Goal: Information Seeking & Learning: Compare options

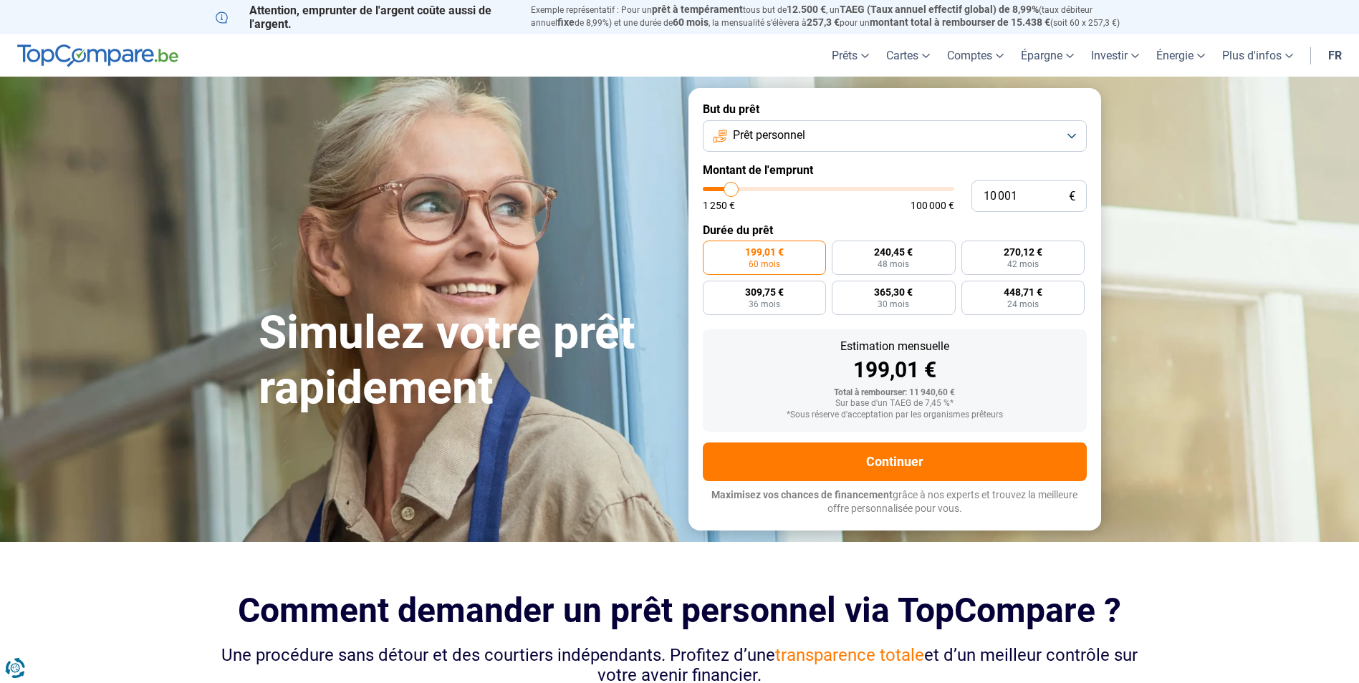
type input "11 750"
type input "11750"
type input "12 500"
type input "12500"
type input "13 250"
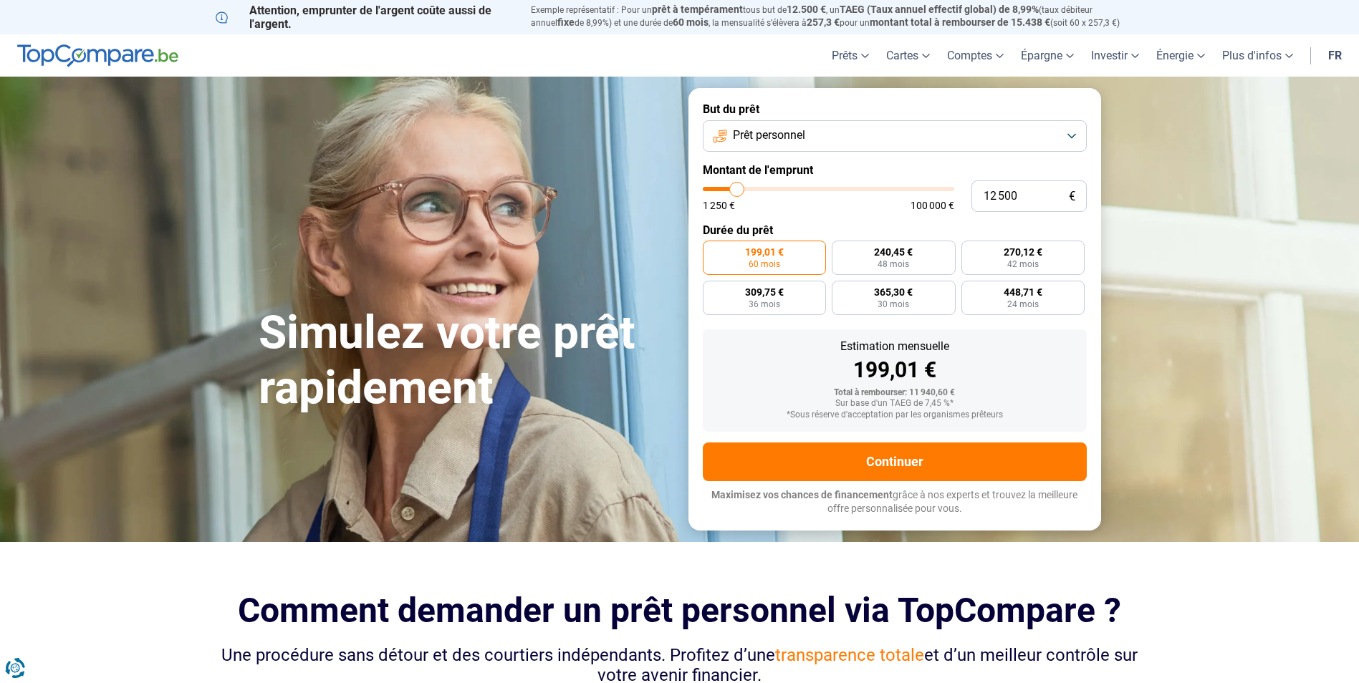
type input "13250"
type input "14 000"
type input "14000"
type input "14 250"
type input "14250"
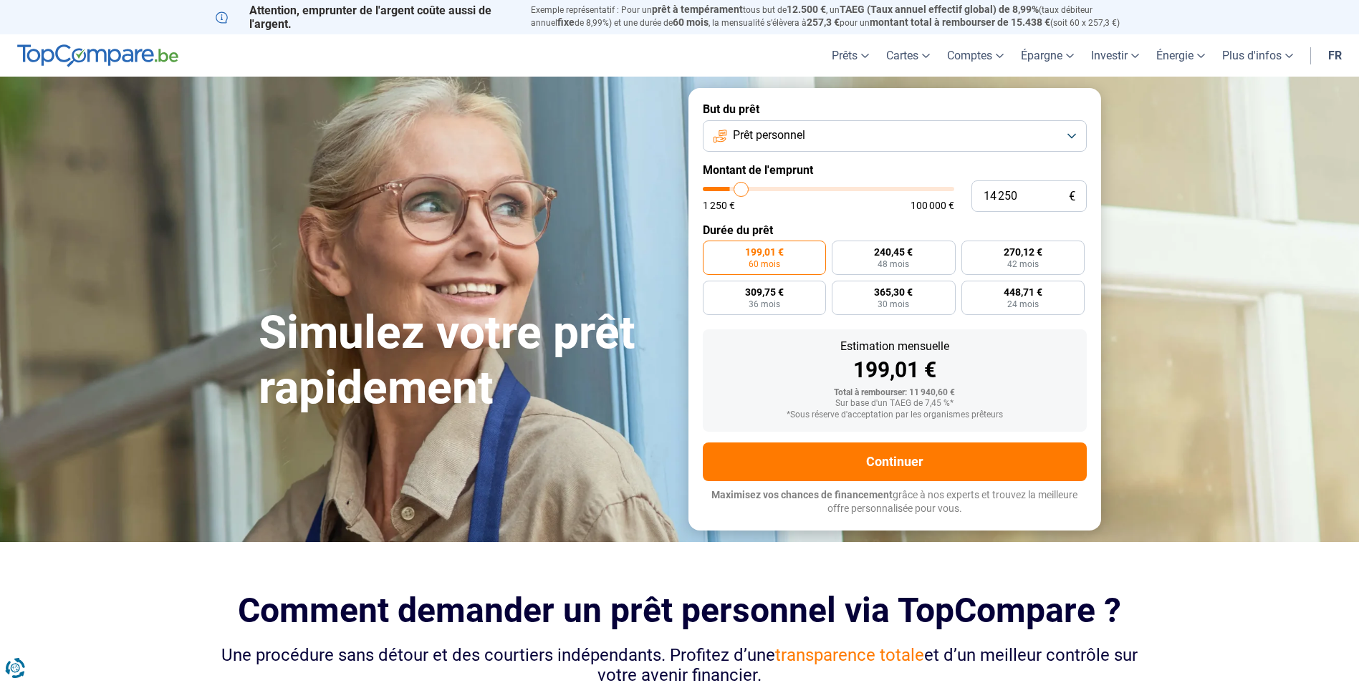
type input "14 750"
type input "14750"
type input "15 000"
type input "15000"
type input "15 500"
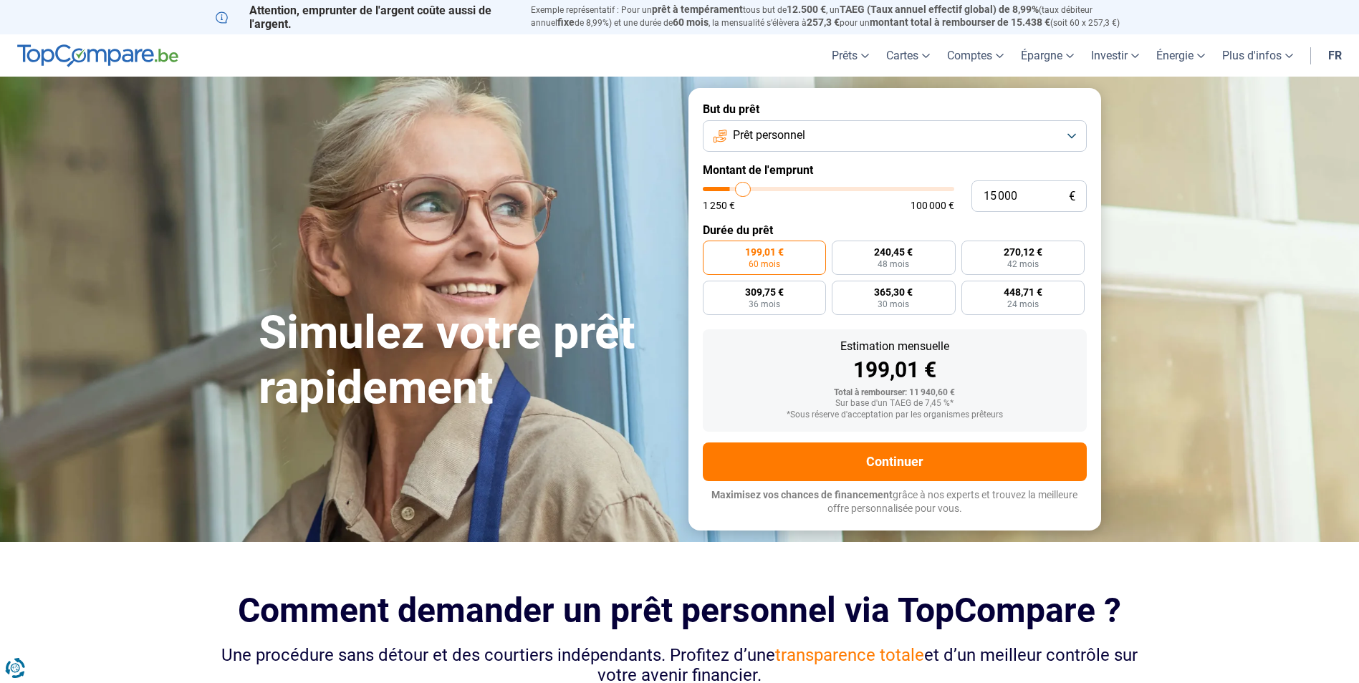
type input "15500"
type input "15 750"
type input "15750"
type input "16 000"
type input "16000"
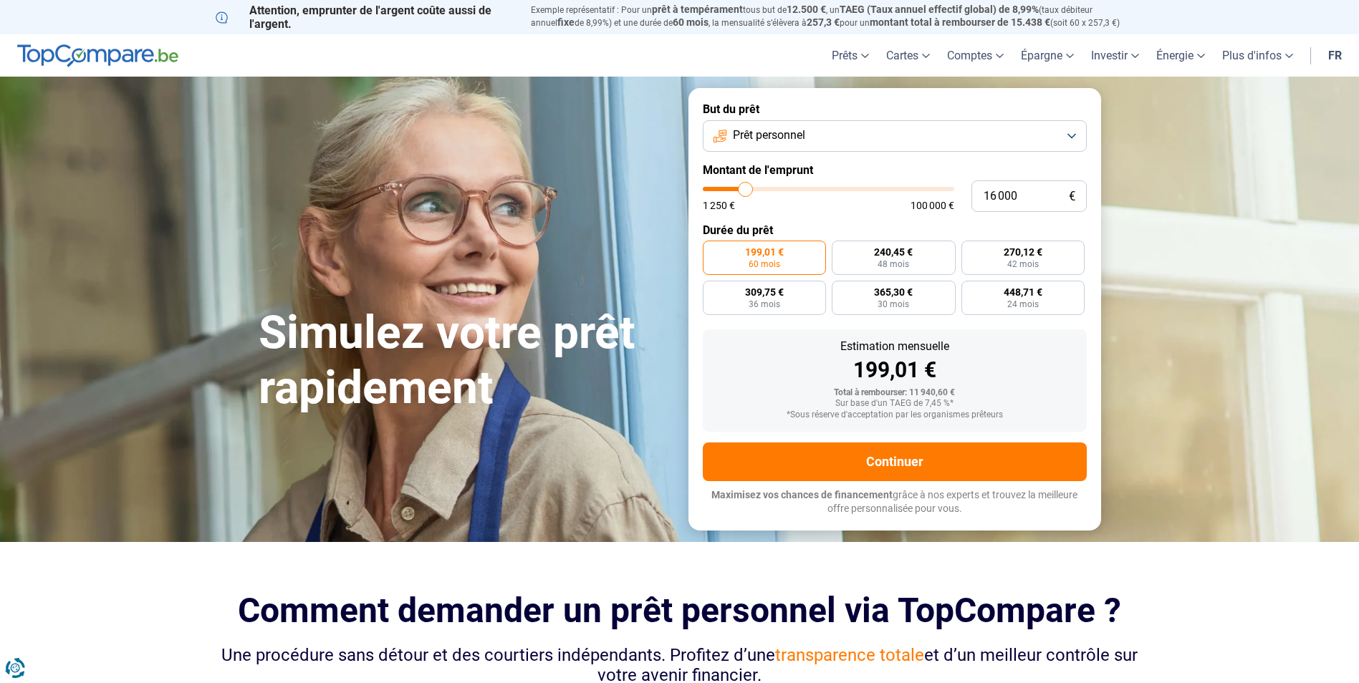
type input "16 250"
type input "16250"
type input "16 500"
type input "16500"
type input "17 500"
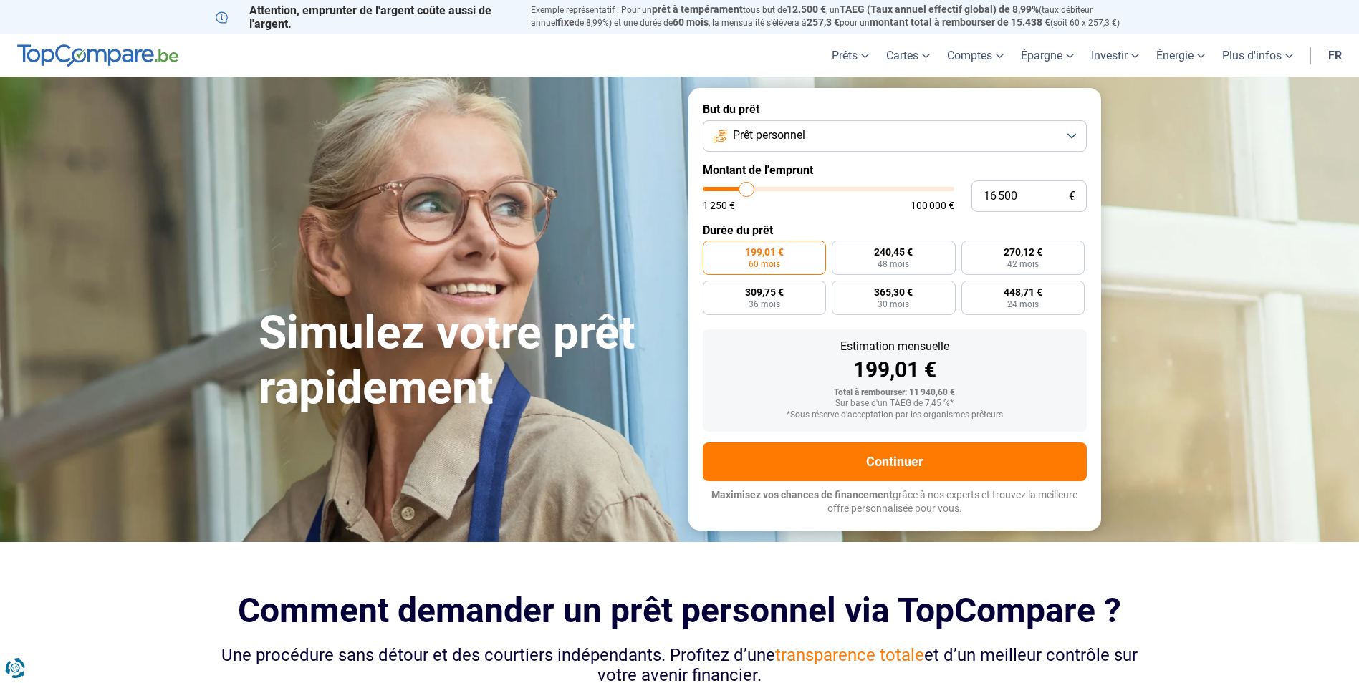
type input "17500"
type input "18 000"
type input "18000"
type input "19 250"
type input "19250"
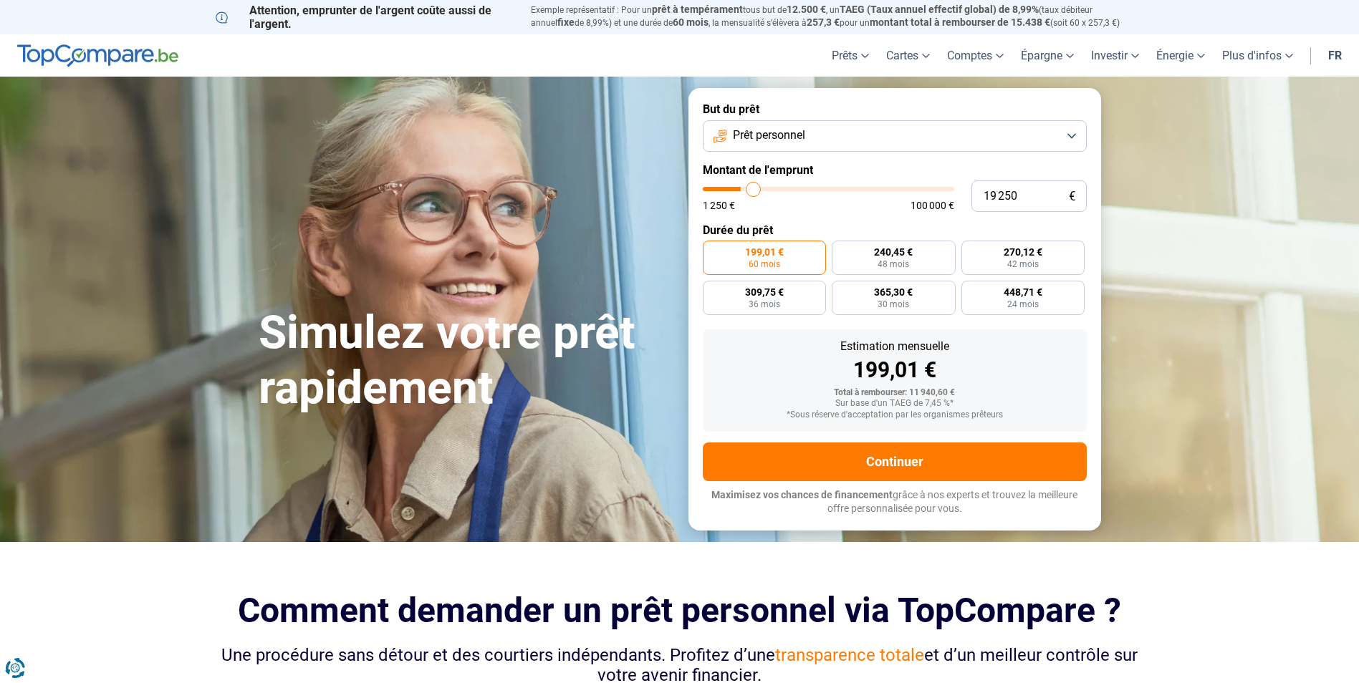
type input "20 000"
type input "20000"
type input "20 500"
type input "20500"
type input "20 750"
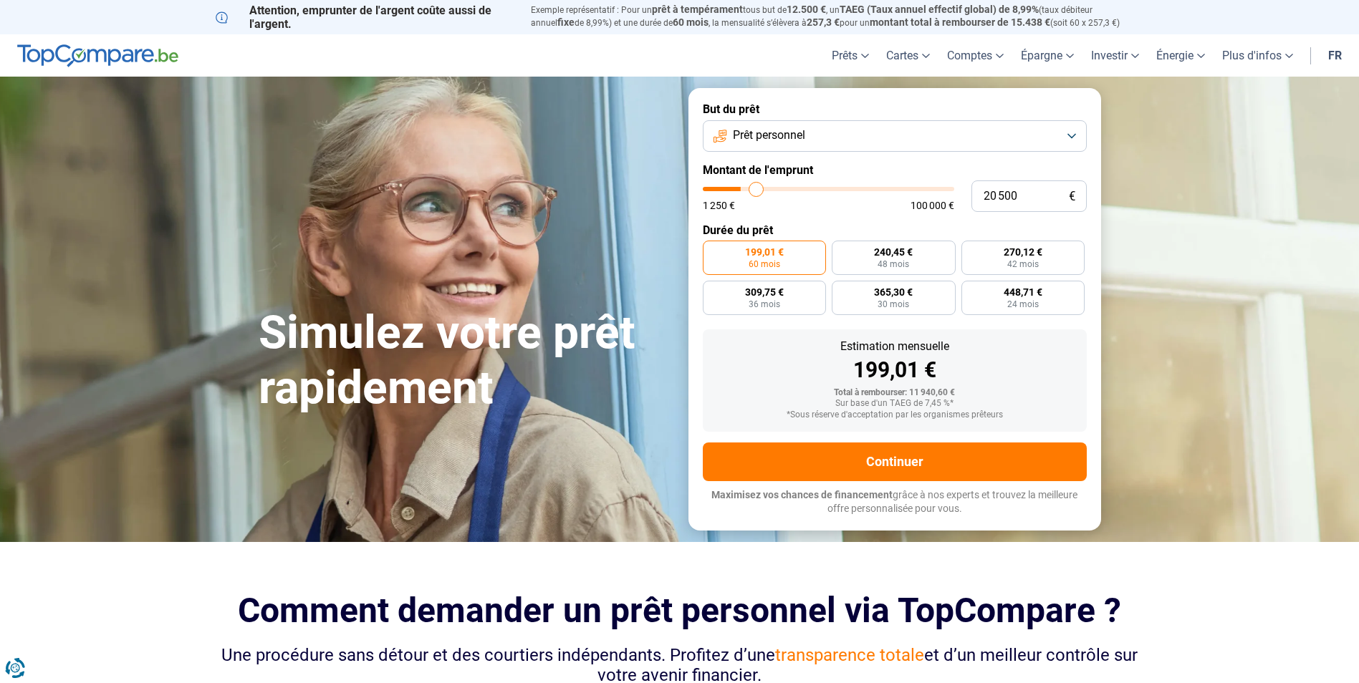
type input "20750"
type input "21 500"
type input "21500"
type input "21 750"
type input "21750"
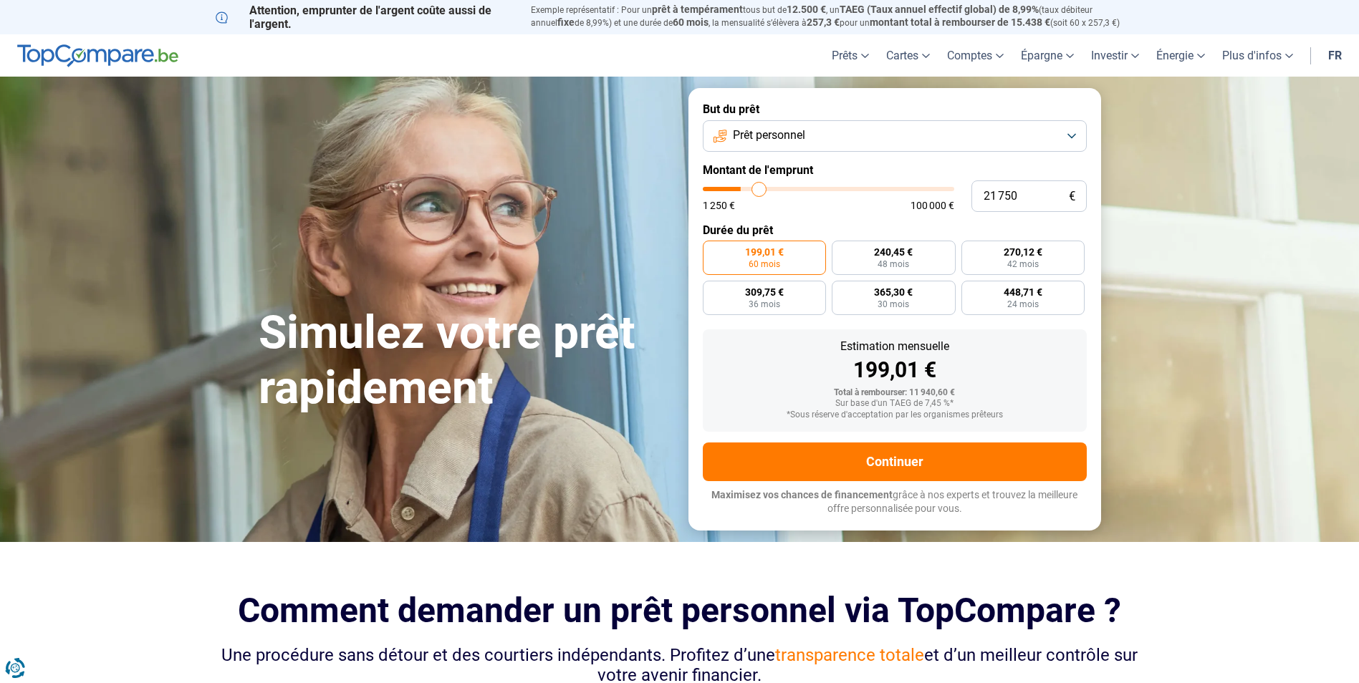
type input "22 000"
type input "22000"
type input "22 750"
type input "22750"
type input "23 000"
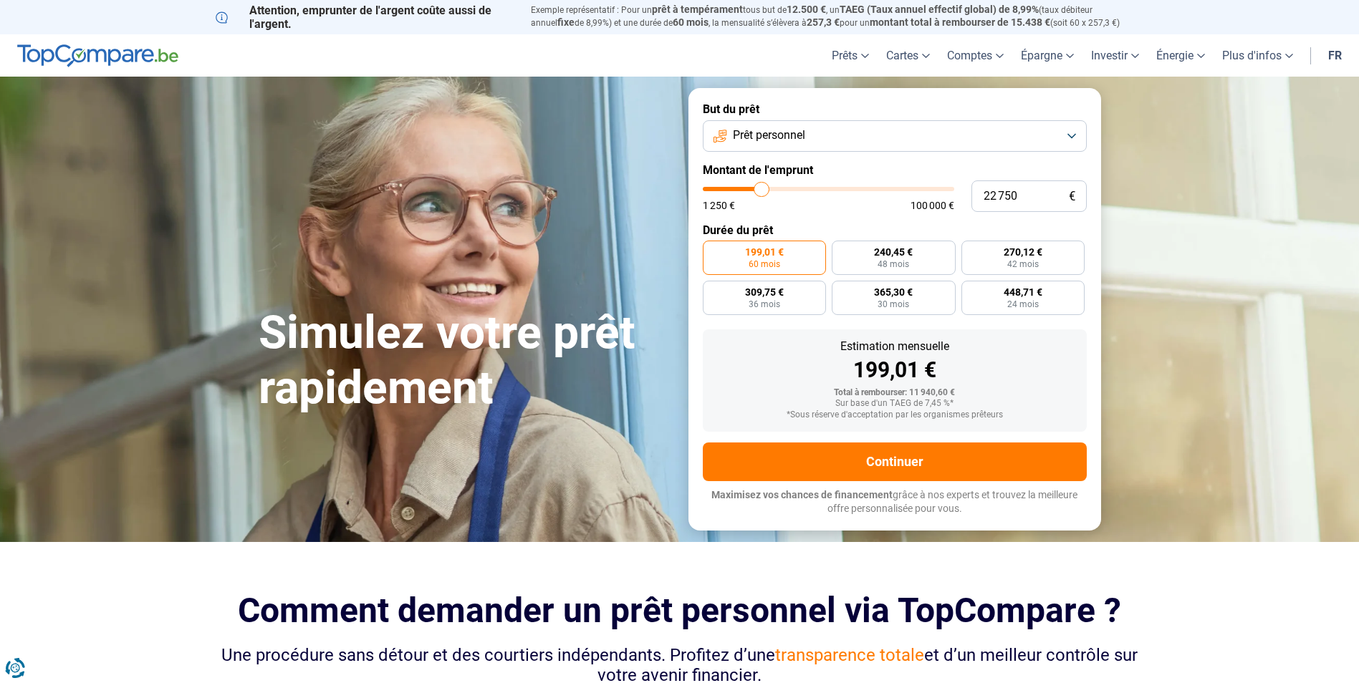
type input "23000"
type input "22 750"
type input "22750"
type input "22 250"
type input "22250"
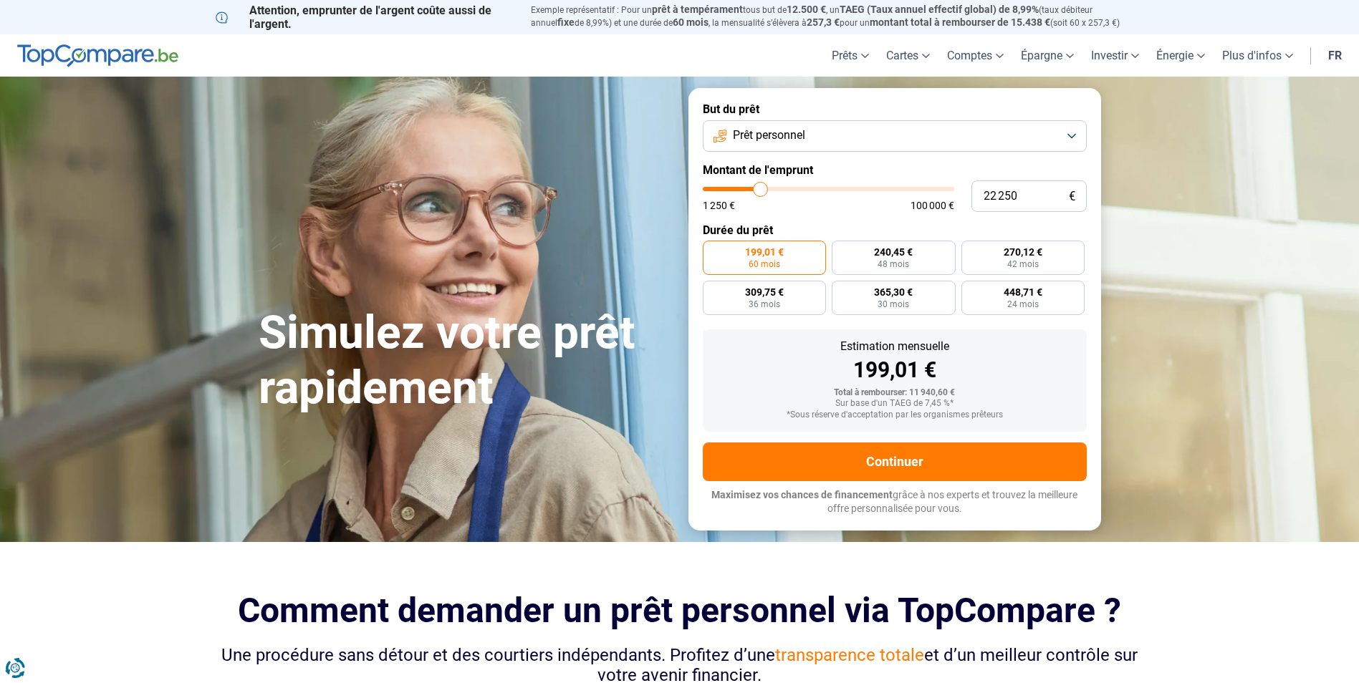
type input "22 000"
type input "22000"
type input "21 750"
type input "21750"
type input "21 500"
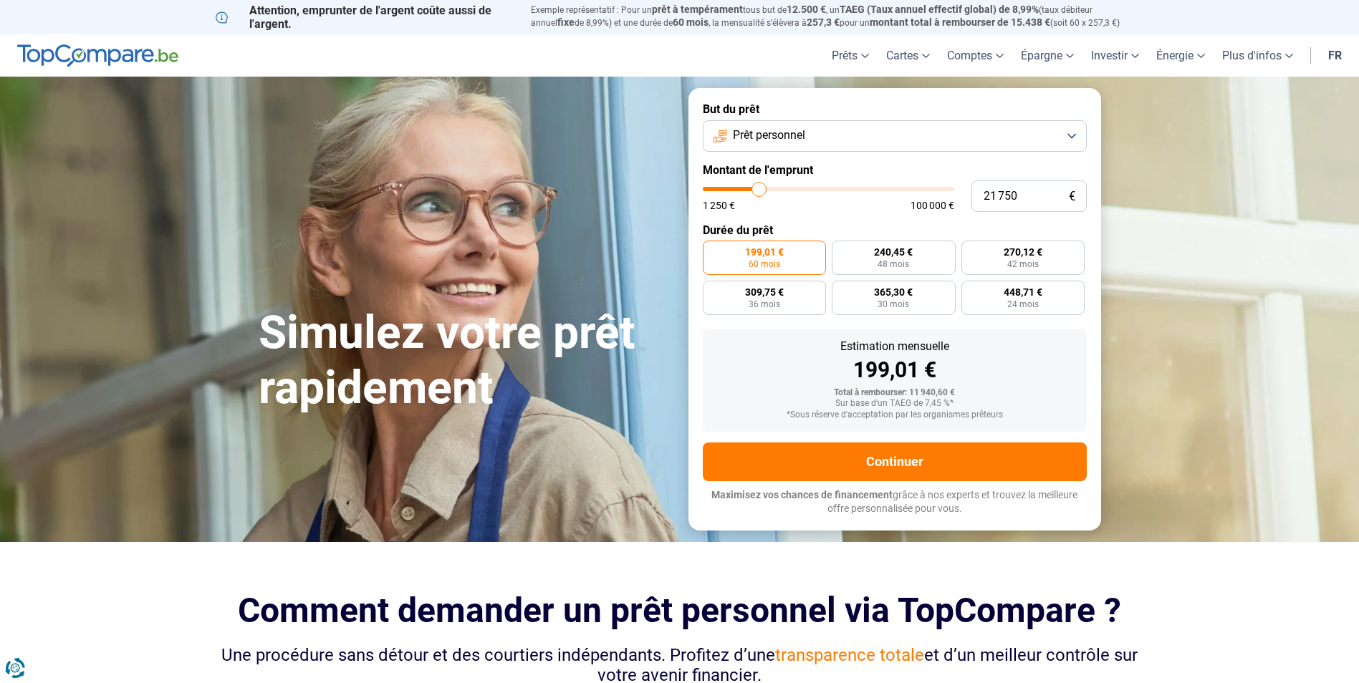
type input "21500"
type input "21 250"
type input "21250"
type input "20 750"
type input "20750"
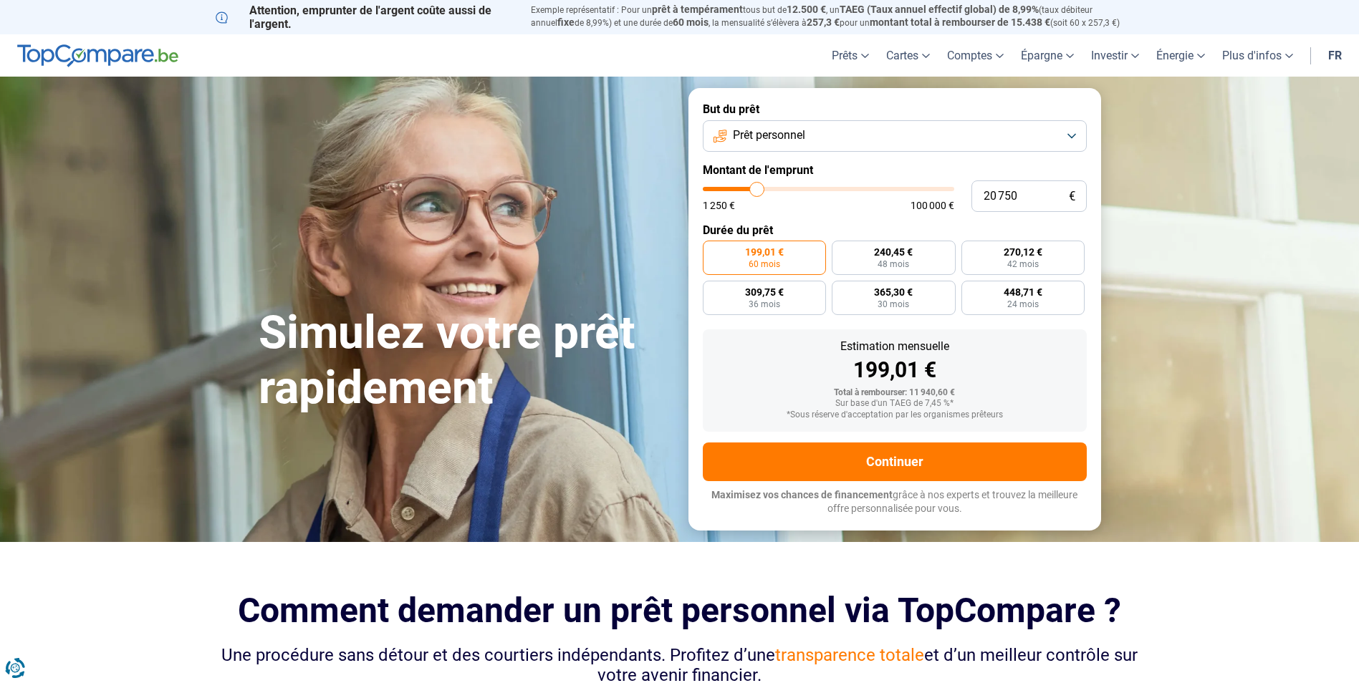
type input "20 500"
type input "20500"
type input "20 250"
type input "20250"
type input "20 000"
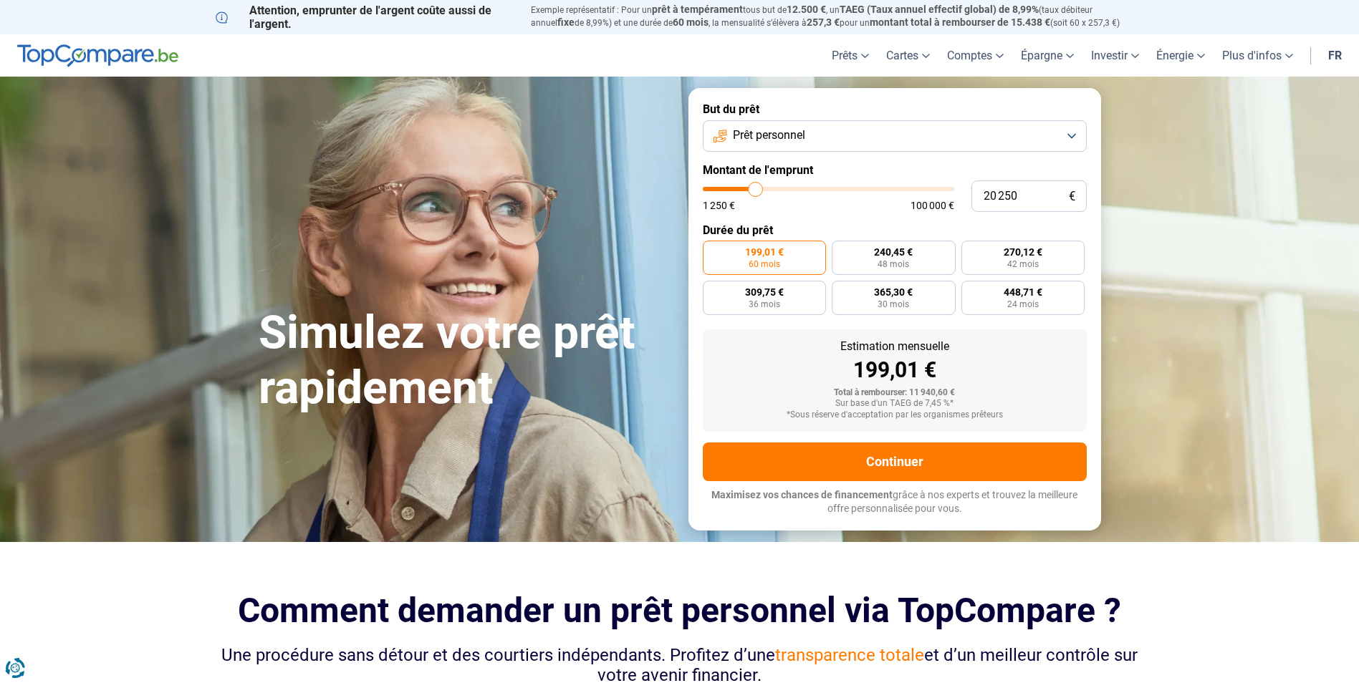
type input "20000"
type input "19 750"
type input "19750"
type input "19 250"
type input "19250"
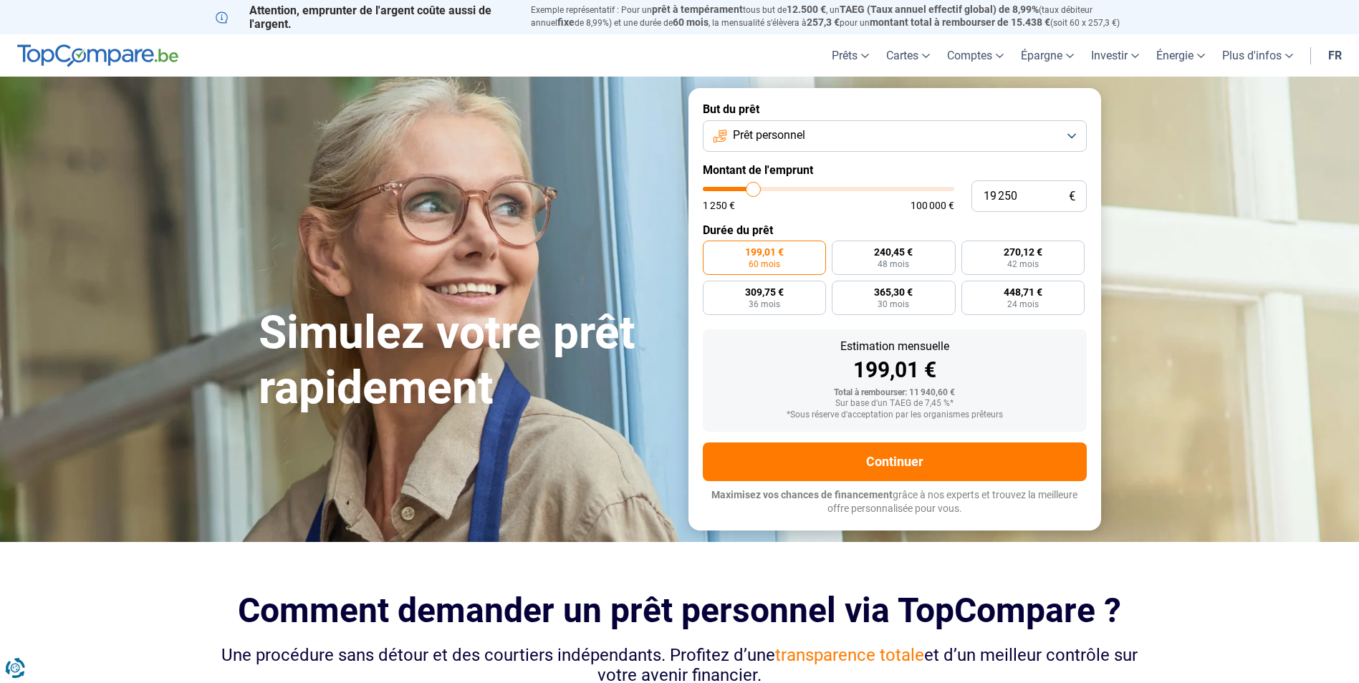
type input "19 000"
type input "19000"
type input "18 750"
type input "18750"
type input "18 500"
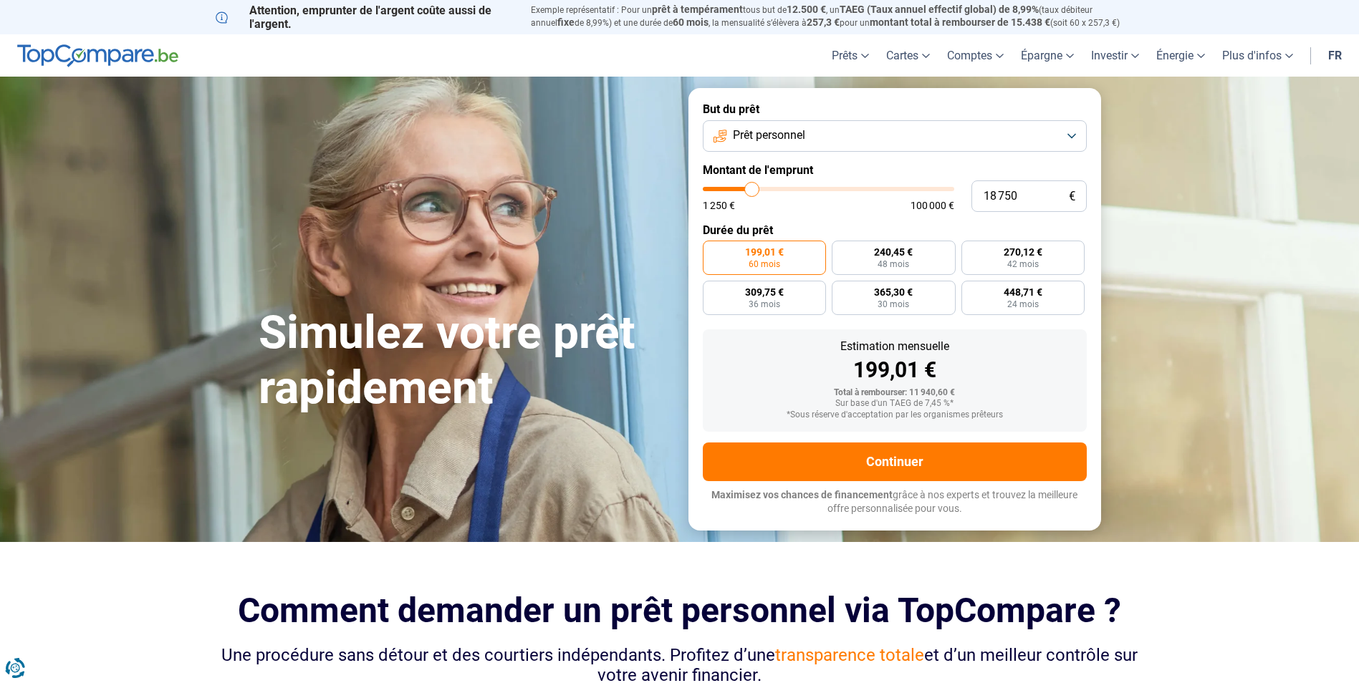
type input "18500"
type input "18 000"
type input "18000"
type input "17 750"
type input "17750"
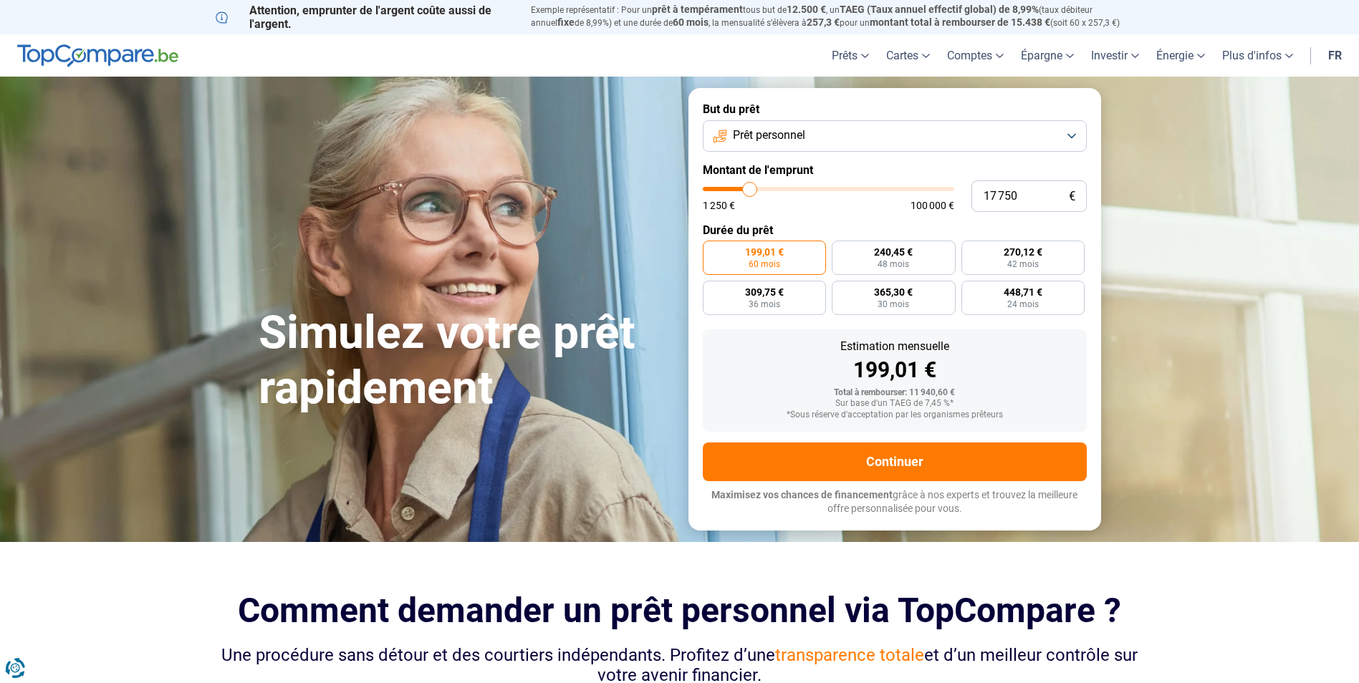
type input "17 500"
type input "17500"
type input "17 250"
type input "17250"
type input "17 000"
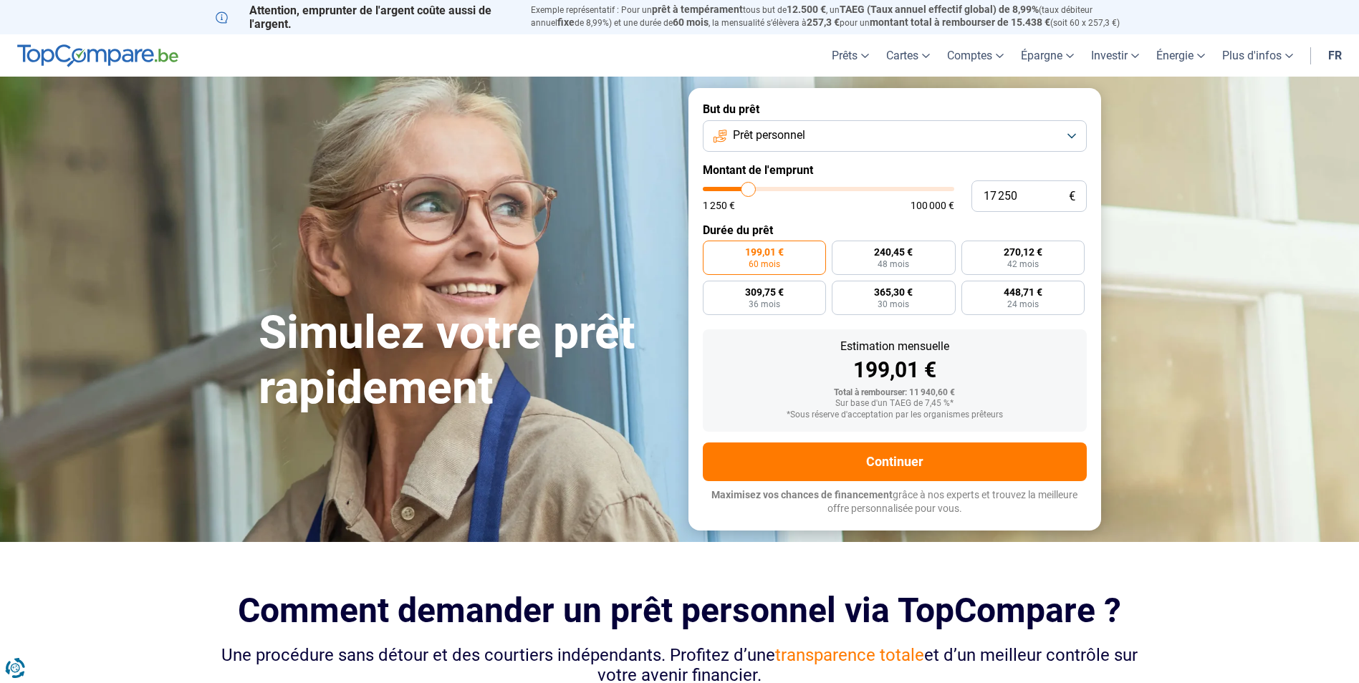
type input "17000"
type input "16 500"
type input "16500"
type input "16 250"
type input "16250"
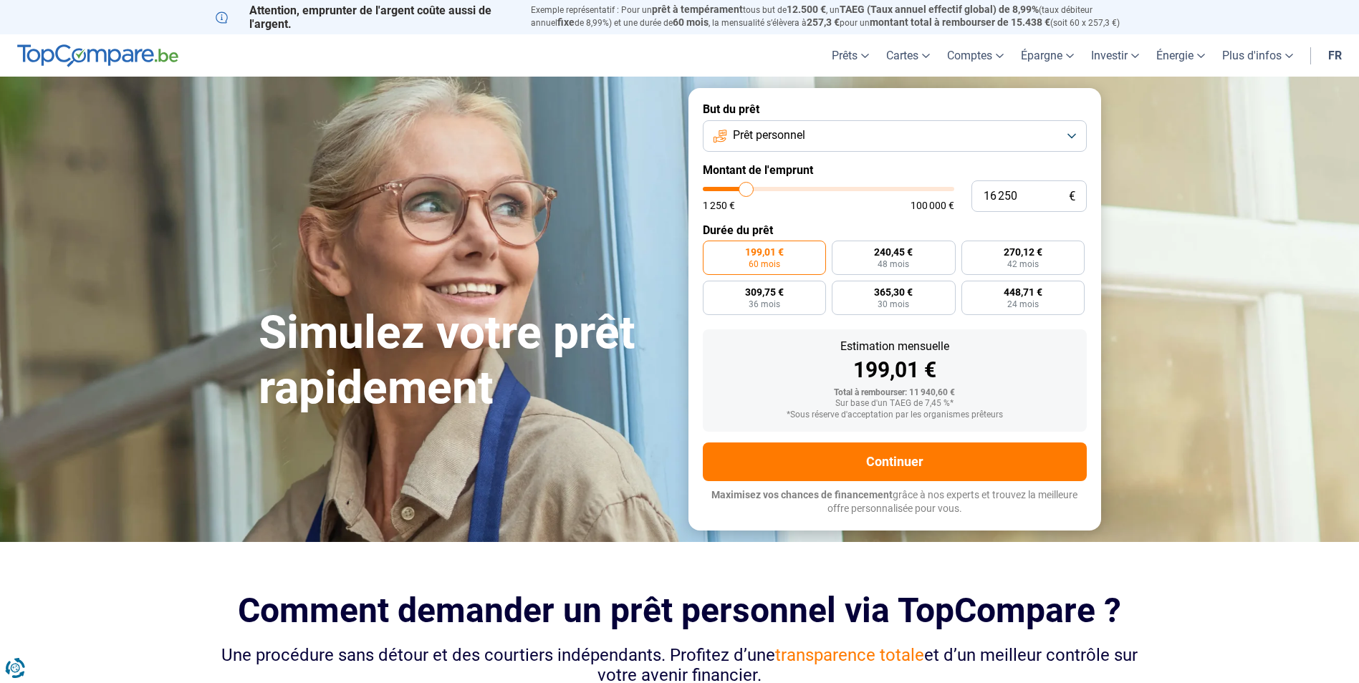
type input "16 000"
type input "16000"
type input "15 750"
type input "15750"
type input "15 500"
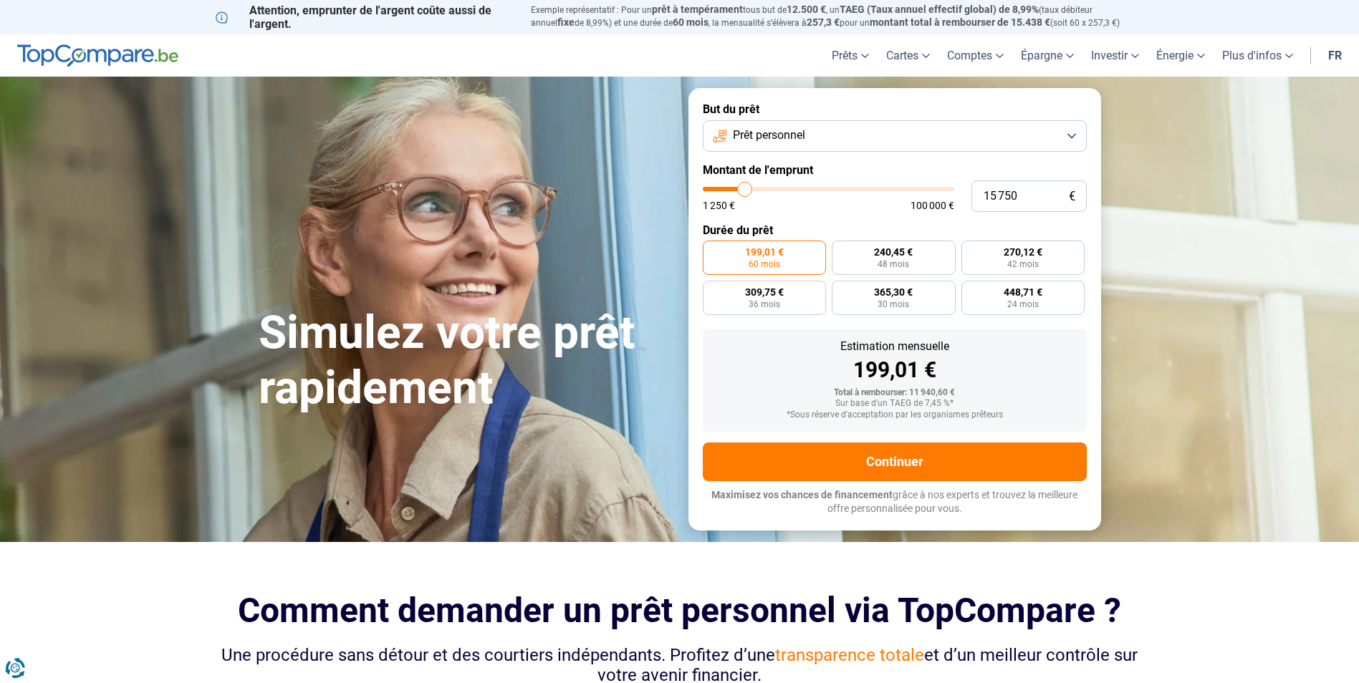
type input "15500"
type input "14 750"
type input "14750"
type input "14 500"
type input "14500"
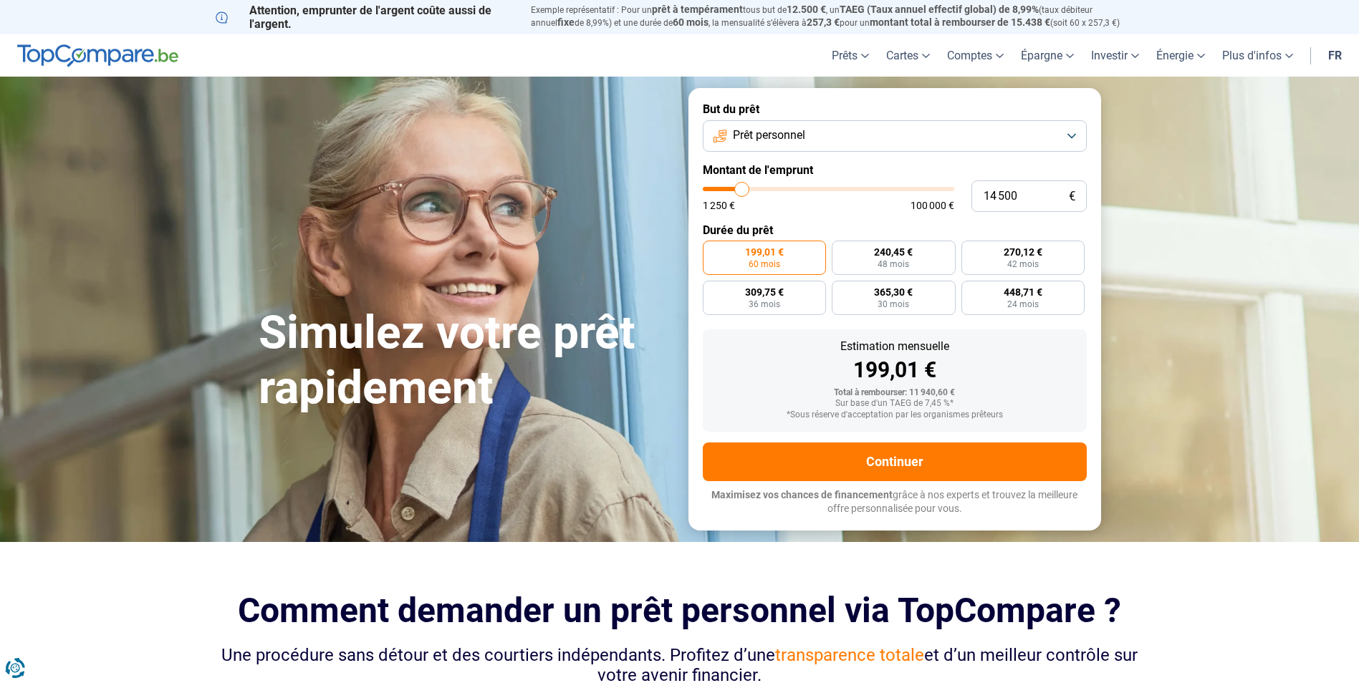
type input "14 250"
type input "14250"
type input "14 000"
type input "14000"
type input "13 500"
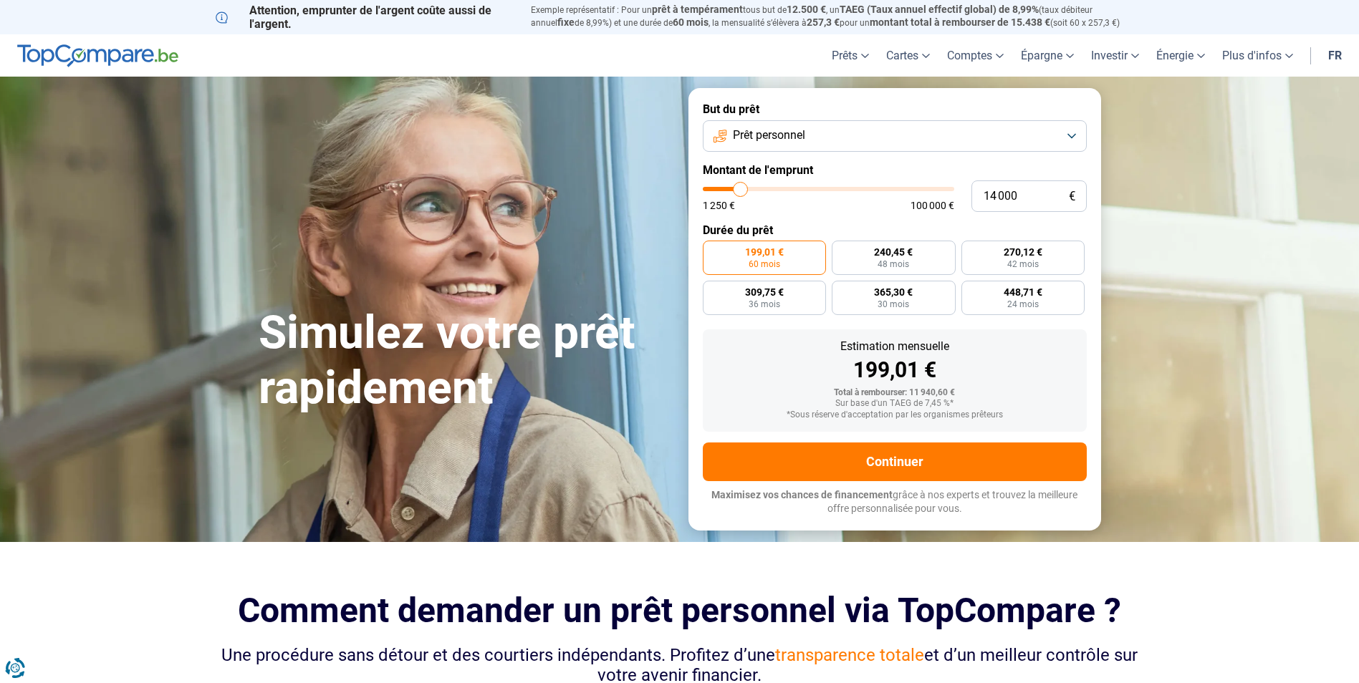
type input "13500"
type input "13 250"
type input "13250"
type input "13 000"
type input "13000"
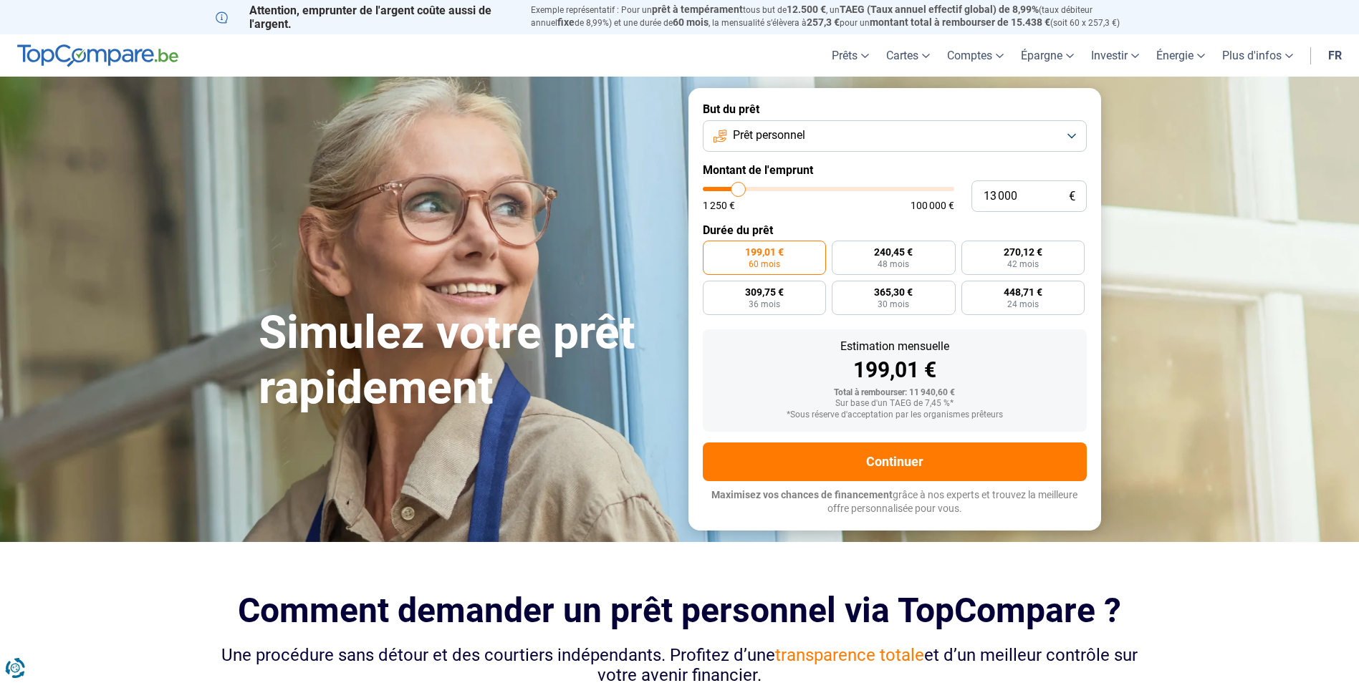
type input "12 750"
type input "12750"
type input "12 500"
type input "12500"
click at [737, 191] on input "range" at bounding box center [828, 189] width 251 height 4
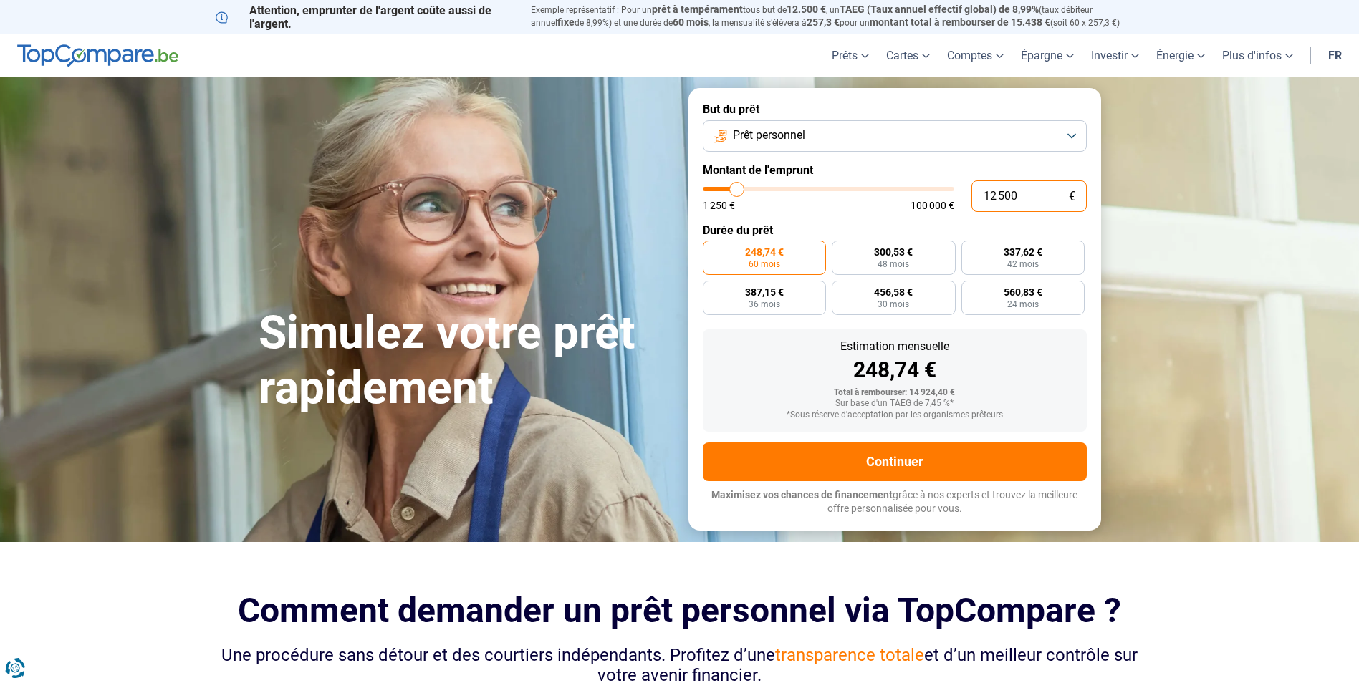
click at [1019, 195] on input "12 500" at bounding box center [1028, 197] width 115 height 32
type input "1 250"
type input "1250"
type input "125"
type input "1250"
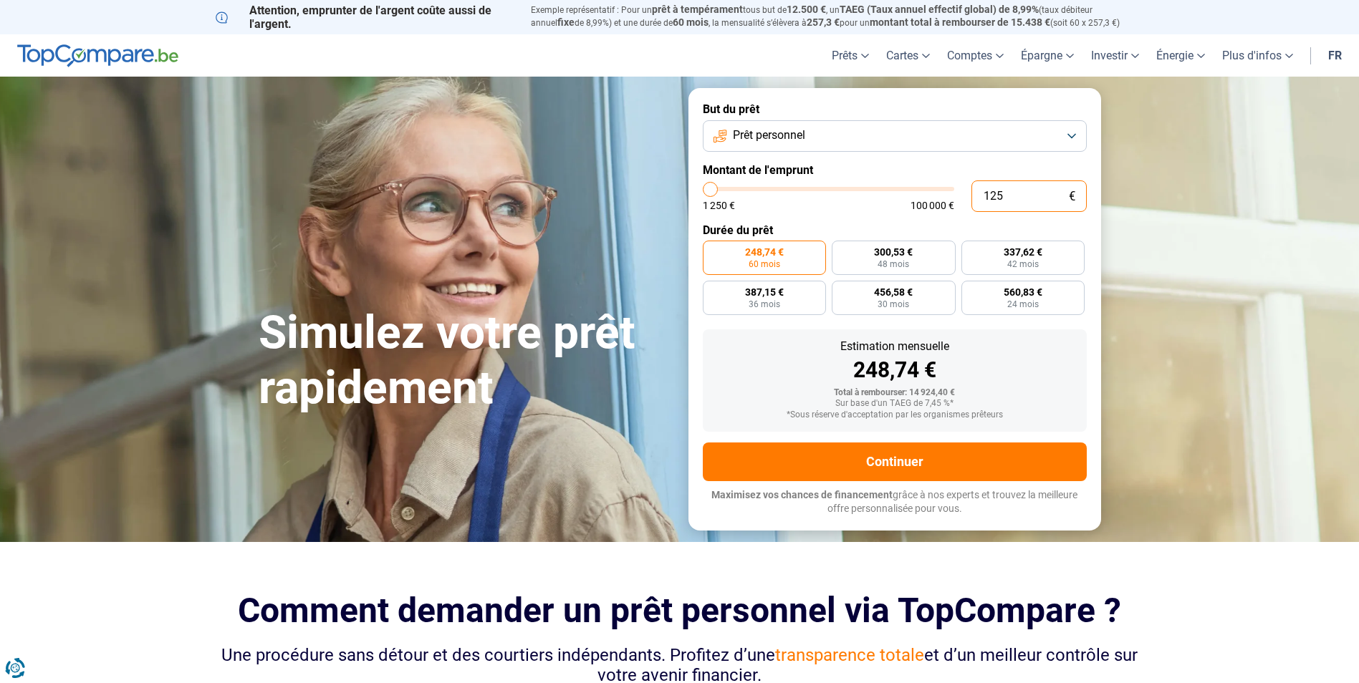
type input "12"
type input "1250"
type input "120"
type input "1250"
type input "1 200"
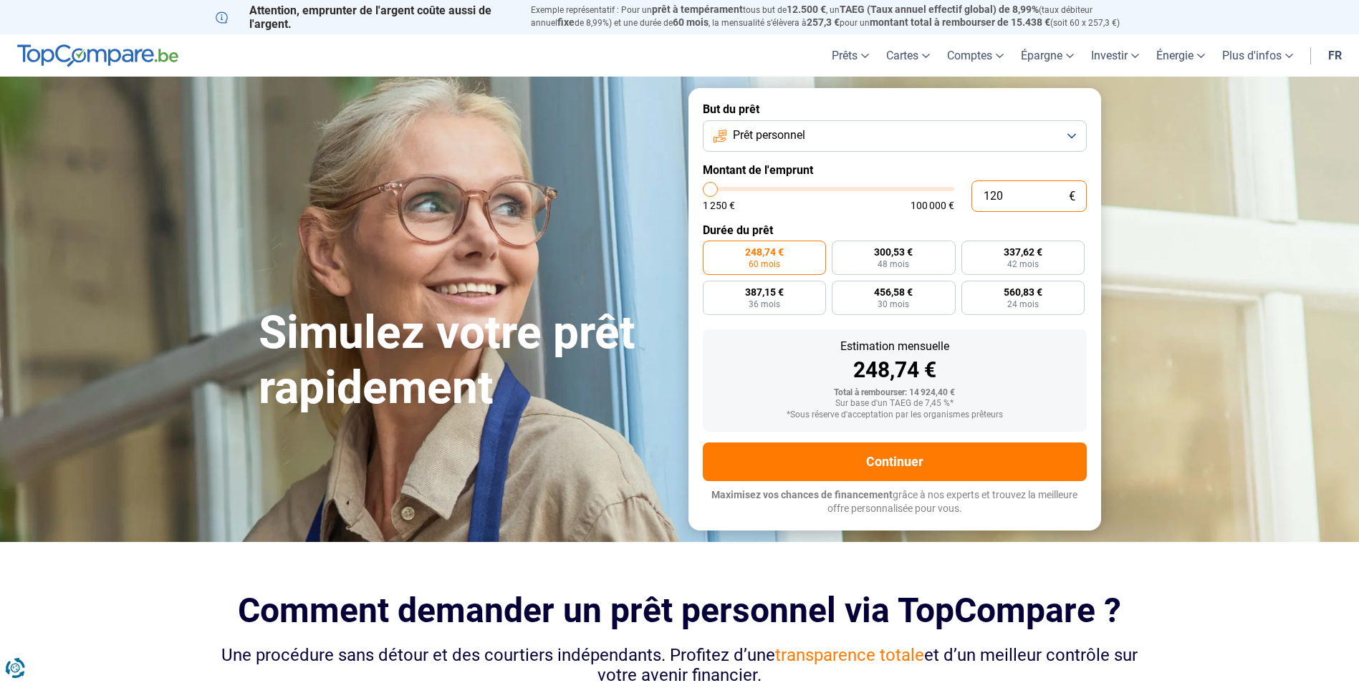
type input "1250"
type input "12 000"
type input "12000"
type input "12 000"
click at [552, 123] on div "Simulez votre prêt rapidement But du prêt Prêt personnel Montant de l'emprunt 1…" at bounding box center [680, 309] width 860 height 442
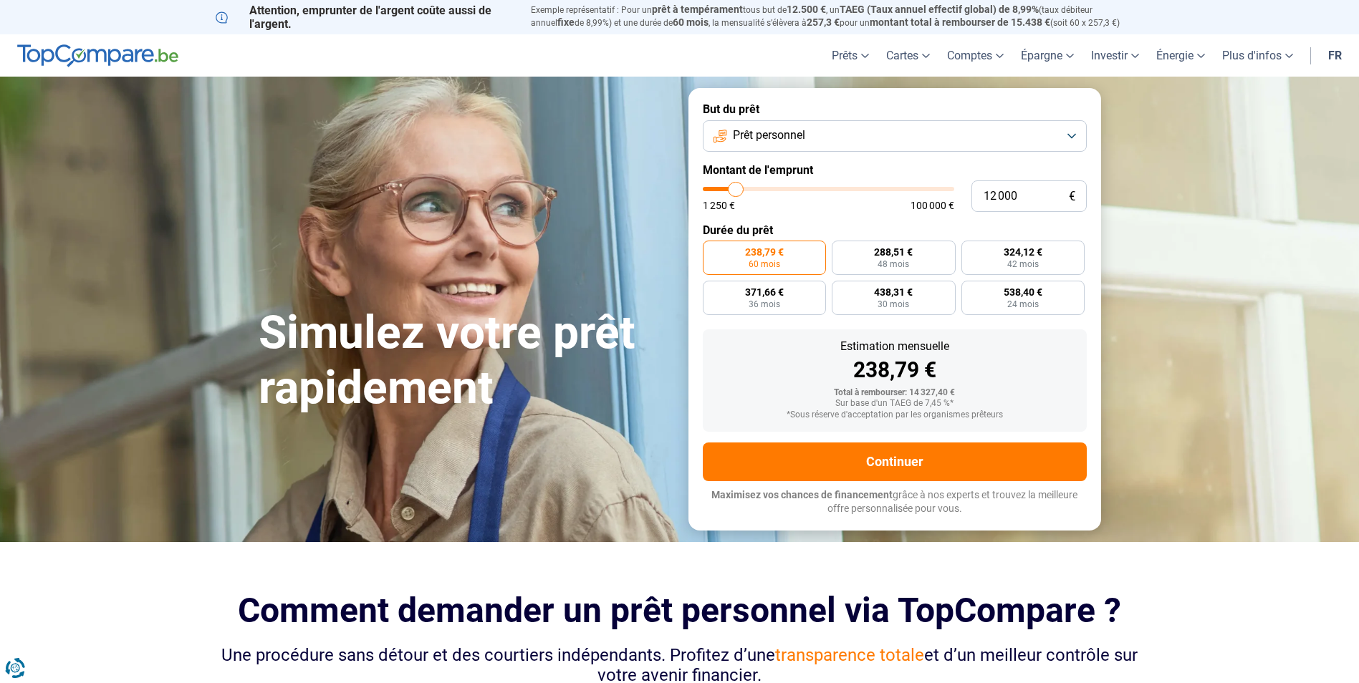
drag, startPoint x: 1281, startPoint y: 127, endPoint x: 1244, endPoint y: 129, distance: 36.6
click at [1279, 127] on section "Simulez votre prêt rapidement Simulez votre prêt rapidement But du prêt Prêt pe…" at bounding box center [679, 309] width 1359 height 465
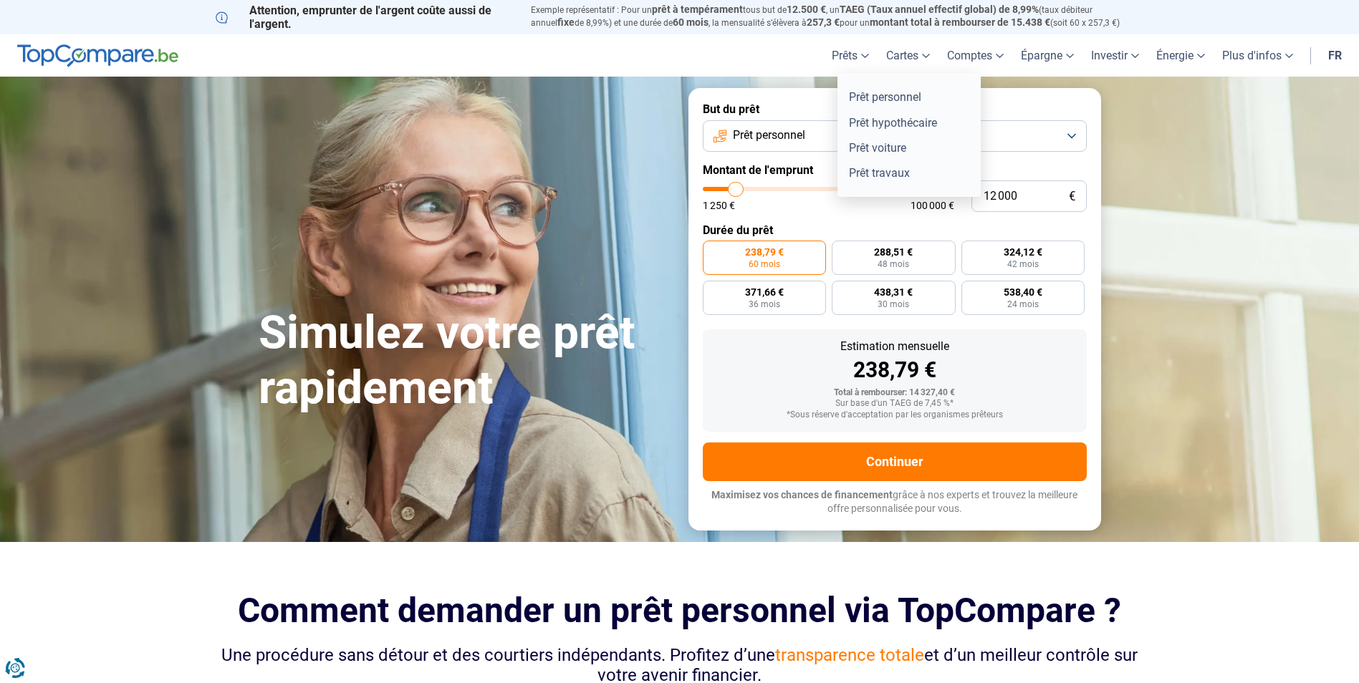
click at [832, 56] on link "Prêts" at bounding box center [850, 55] width 54 height 42
